Goal: Participate in discussion

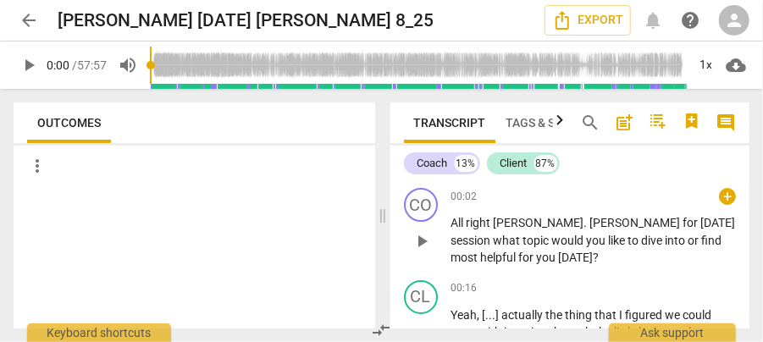
click at [590, 222] on span "[PERSON_NAME]" at bounding box center [636, 223] width 93 height 14
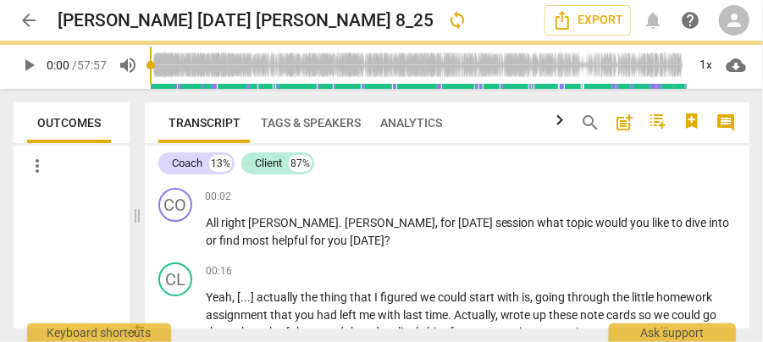
click at [135, 202] on span at bounding box center [137, 215] width 10 height 253
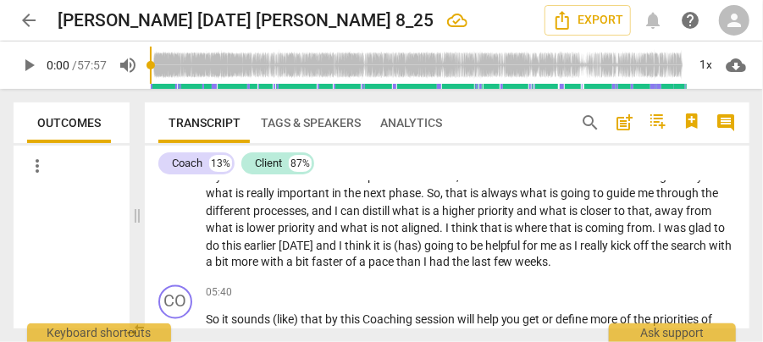
scroll to position [960, 0]
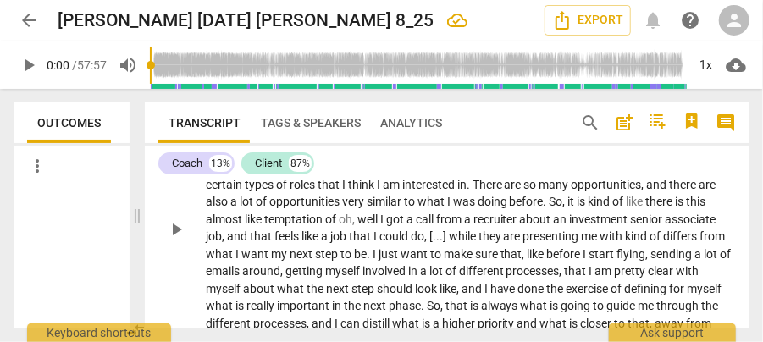
drag, startPoint x: 279, startPoint y: 243, endPoint x: 350, endPoint y: 301, distance: 91.5
click at [279, 243] on p "Yeah . I think it is the North Star ; I need to know before I start , because w…" at bounding box center [471, 228] width 530 height 313
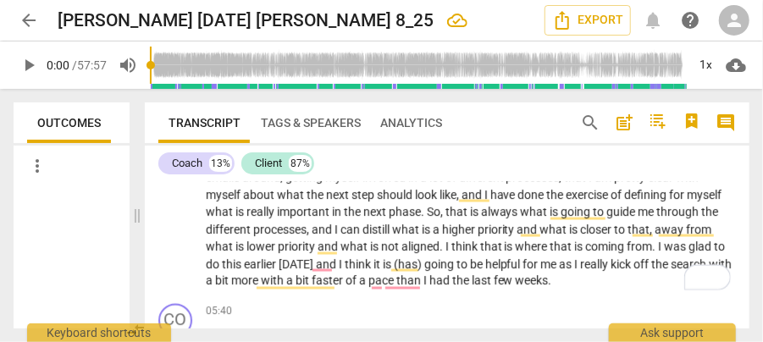
scroll to position [1072, 0]
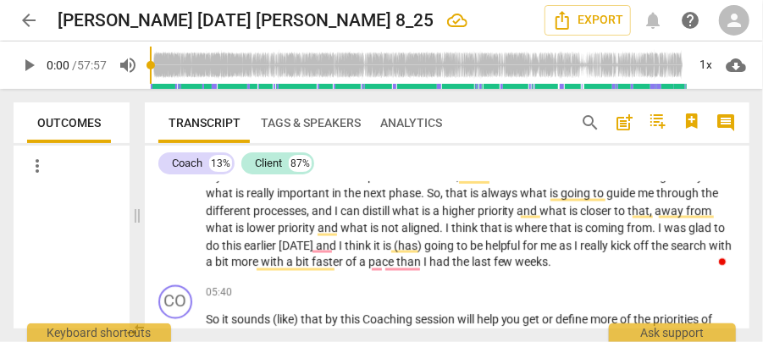
click at [435, 200] on span "So" at bounding box center [434, 193] width 14 height 14
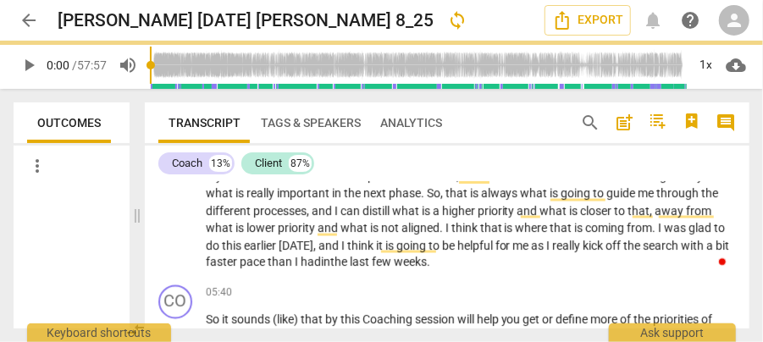
scroll to position [1186, 0]
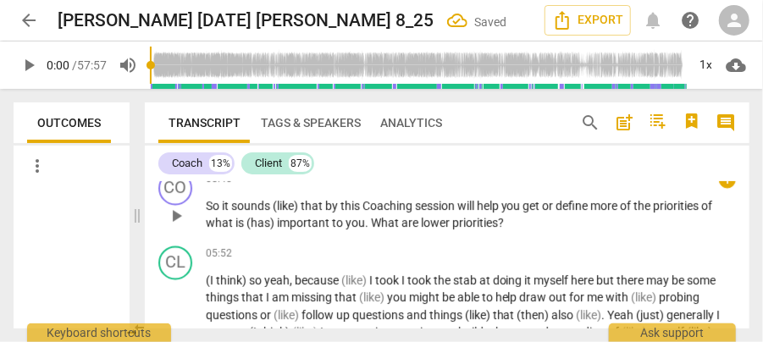
click at [256, 213] on span "sounds" at bounding box center [251, 207] width 41 height 14
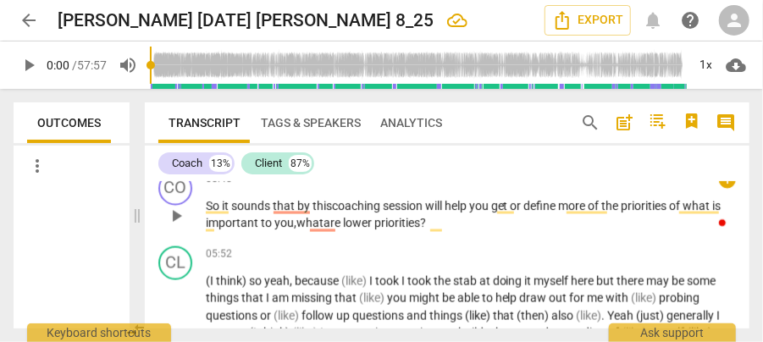
scroll to position [1242, 0]
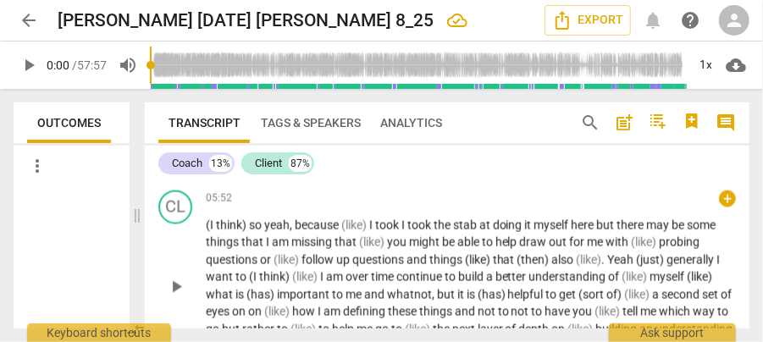
click at [207, 232] on span "(I" at bounding box center [211, 226] width 10 height 14
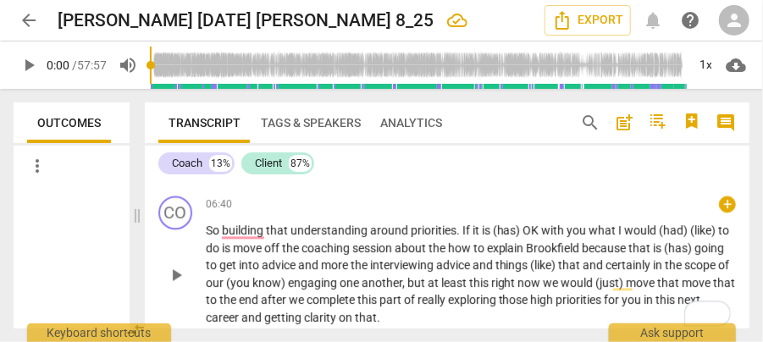
scroll to position [1411, 0]
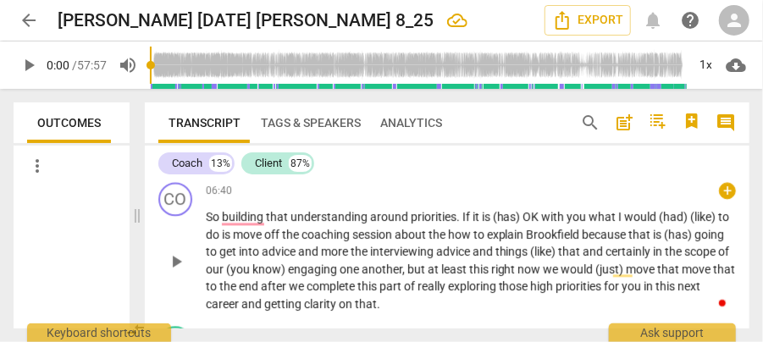
click at [219, 224] on span "So" at bounding box center [214, 217] width 16 height 14
